Goal: Task Accomplishment & Management: Use online tool/utility

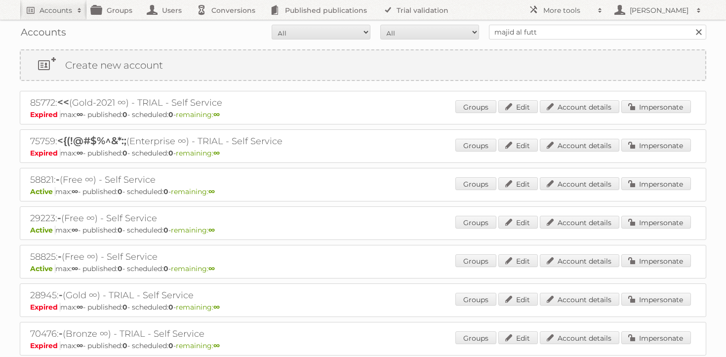
type input "majid al futt"
click at [691, 25] on input "Search" at bounding box center [698, 32] width 15 height 15
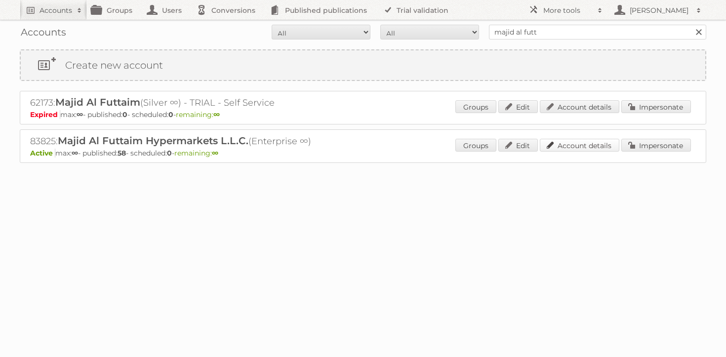
click at [609, 148] on link "Account details" at bounding box center [579, 145] width 79 height 13
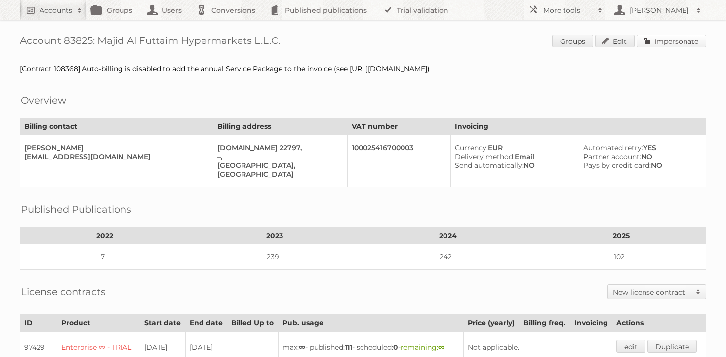
click at [668, 38] on link "Impersonate" at bounding box center [671, 41] width 70 height 13
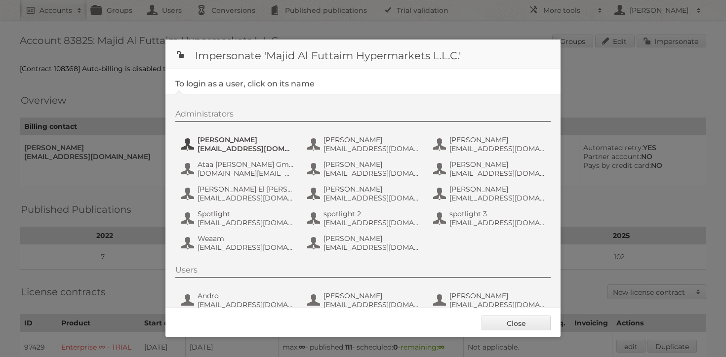
click at [198, 148] on span "atalwaria@mafcarrefour.com" at bounding box center [246, 148] width 96 height 9
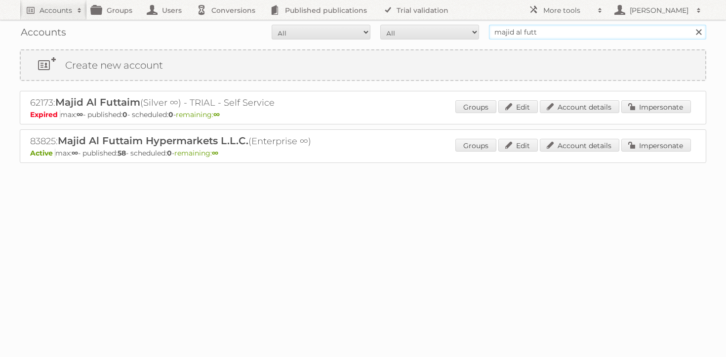
click at [540, 38] on input "majid al futt" at bounding box center [597, 32] width 217 height 15
type input "l"
type input "maxroy"
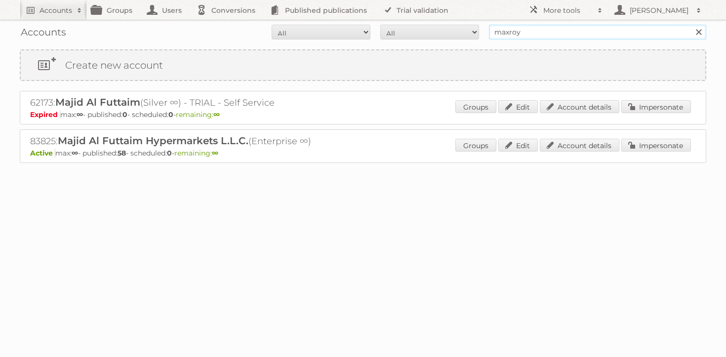
click at [691, 25] on input "Search" at bounding box center [698, 32] width 15 height 15
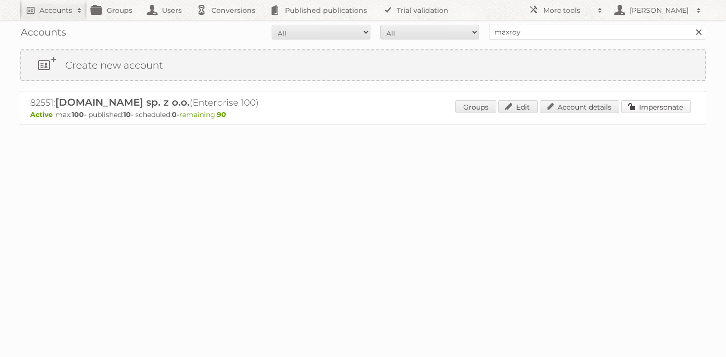
click at [643, 104] on link "Impersonate" at bounding box center [656, 106] width 70 height 13
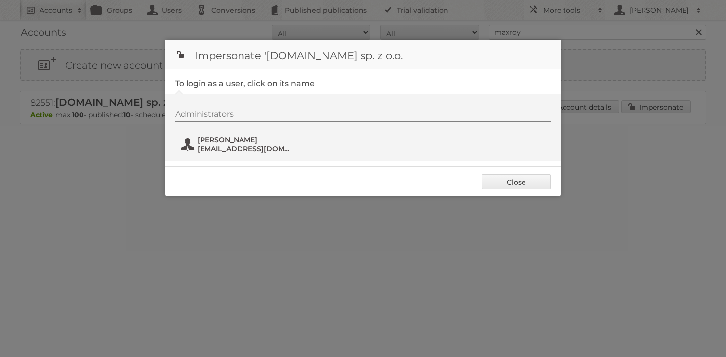
click at [258, 147] on span "[EMAIL_ADDRESS][DOMAIN_NAME]" at bounding box center [246, 148] width 96 height 9
